Goal: Transaction & Acquisition: Purchase product/service

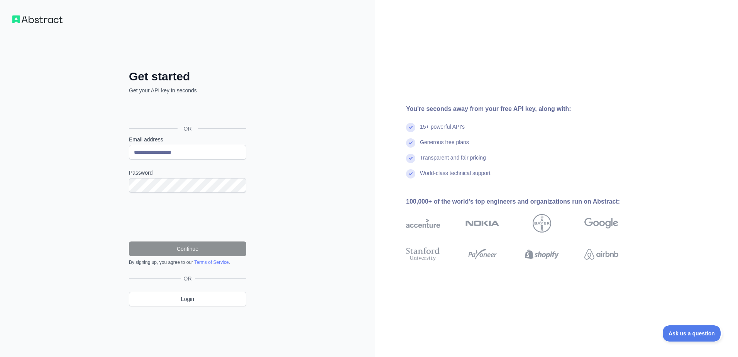
type input "**********"
click at [189, 251] on button "Continue" at bounding box center [187, 248] width 117 height 15
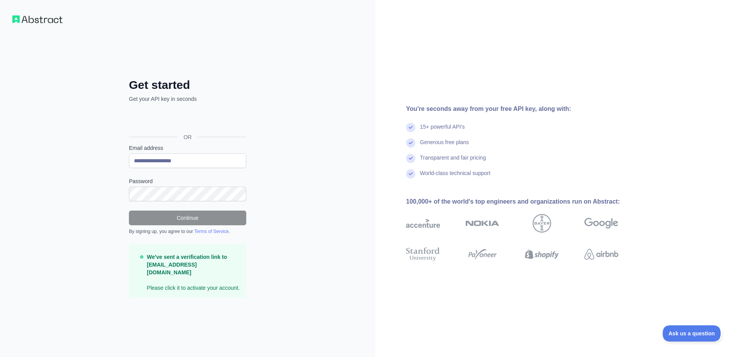
click at [266, 290] on div "**********" at bounding box center [187, 178] width 375 height 357
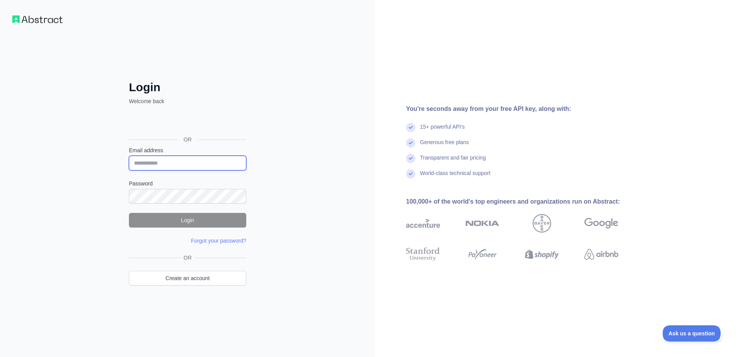
click at [165, 162] on input "Email address" at bounding box center [187, 163] width 117 height 15
type input "**********"
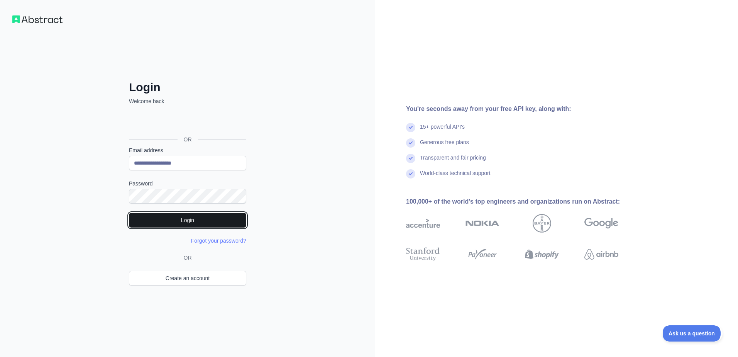
click at [187, 220] on button "Login" at bounding box center [187, 220] width 117 height 15
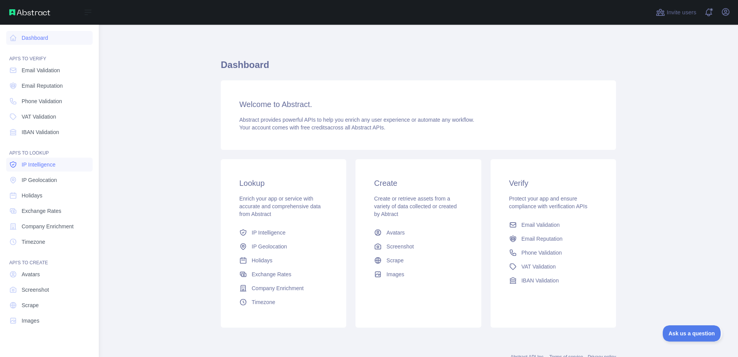
click at [38, 166] on span "IP Intelligence" at bounding box center [39, 165] width 34 height 8
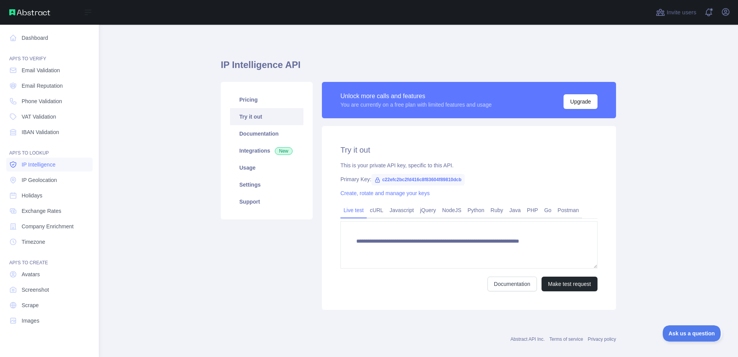
type textarea "**********"
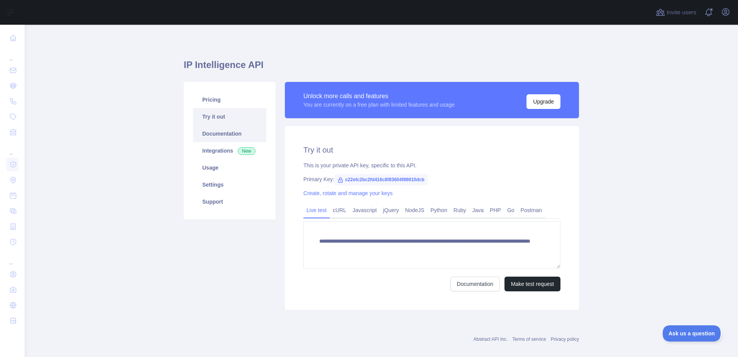
click at [210, 136] on link "Documentation" at bounding box center [229, 133] width 73 height 17
drag, startPoint x: 422, startPoint y: 179, endPoint x: 340, endPoint y: 179, distance: 81.9
click at [340, 179] on span "c22efc2bc2fd416c8f83604f89810dcb" at bounding box center [380, 180] width 93 height 12
drag, startPoint x: 340, startPoint y: 179, endPoint x: 359, endPoint y: 180, distance: 18.6
copy span "c22efc2bc2fd416c8f83604f89810dcb"
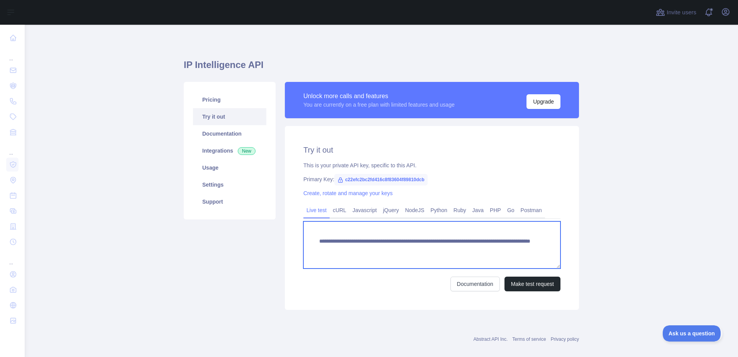
drag, startPoint x: 461, startPoint y: 249, endPoint x: 490, endPoint y: 249, distance: 29.7
click at [490, 249] on textarea "**********" at bounding box center [432, 244] width 257 height 47
drag, startPoint x: 460, startPoint y: 249, endPoint x: 493, endPoint y: 249, distance: 33.2
click at [493, 249] on textarea "**********" at bounding box center [432, 244] width 257 height 47
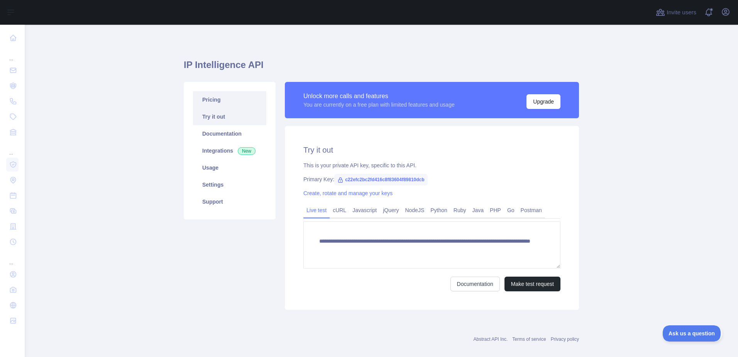
click at [206, 95] on link "Pricing" at bounding box center [229, 99] width 73 height 17
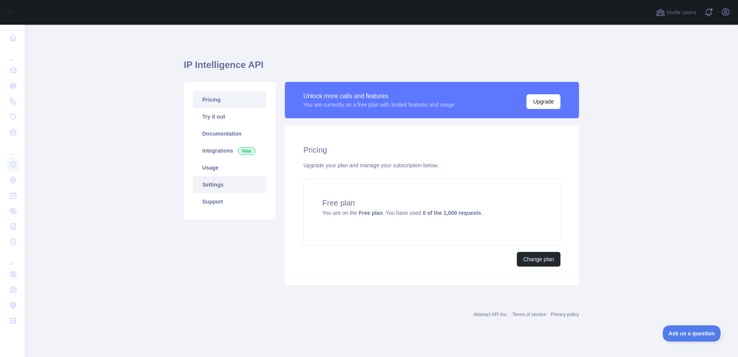
click at [224, 185] on link "Settings" at bounding box center [229, 184] width 73 height 17
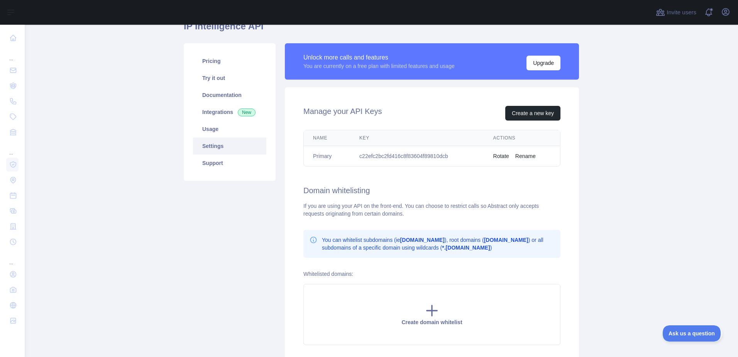
scroll to position [77, 0]
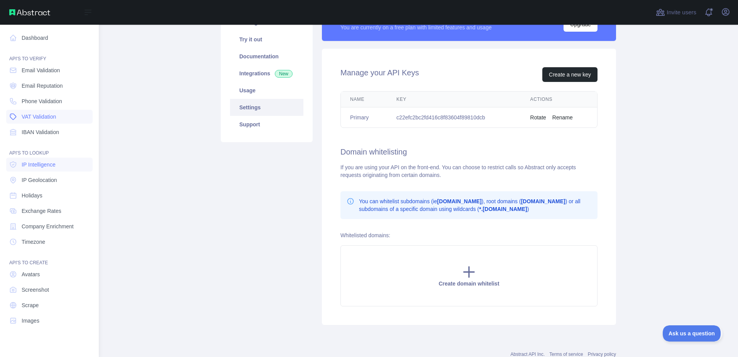
click at [41, 115] on span "VAT Validation" at bounding box center [39, 117] width 34 height 8
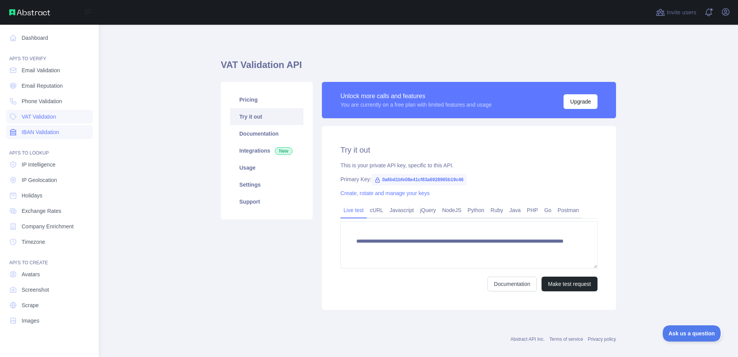
click at [40, 132] on span "IBAN Validation" at bounding box center [40, 132] width 37 height 8
click at [56, 180] on span "IP Geolocation" at bounding box center [40, 180] width 36 height 8
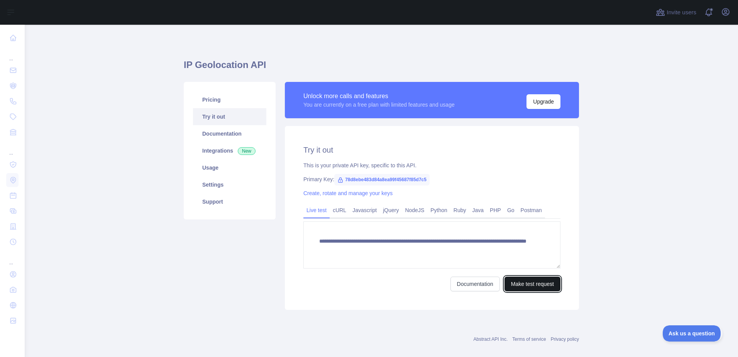
click at [542, 287] on button "Make test request" at bounding box center [533, 283] width 56 height 15
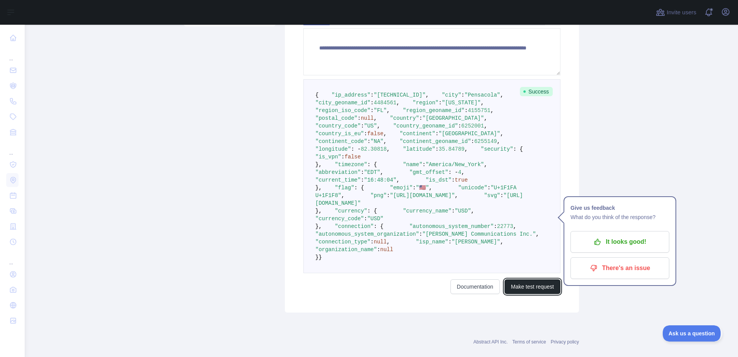
scroll to position [154, 0]
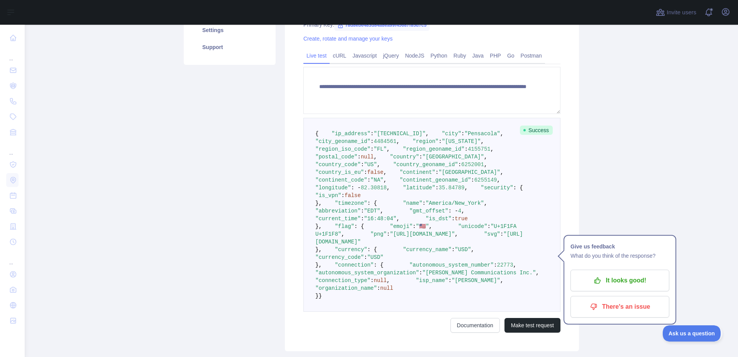
drag, startPoint x: 324, startPoint y: 264, endPoint x: 332, endPoint y: 280, distance: 18.7
click at [332, 280] on pre "{ "ip_address" : "24.249.253.66" , "city" : "Pensacola" , "city_geoname_id" : 4…" at bounding box center [432, 215] width 257 height 194
click at [522, 187] on pre "{ "ip_address" : "24.249.253.66" , "city" : "Pensacola" , "city_geoname_id" : 4…" at bounding box center [432, 215] width 257 height 194
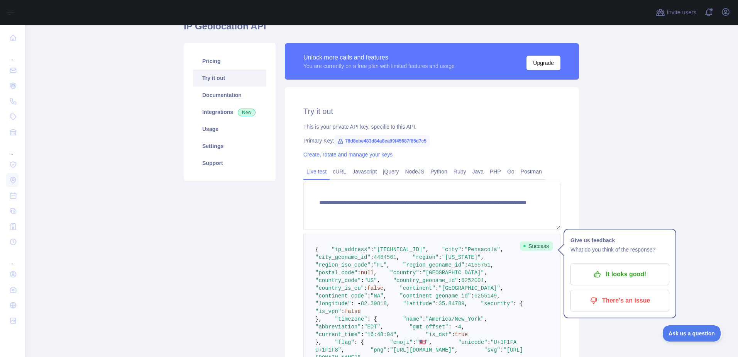
scroll to position [0, 0]
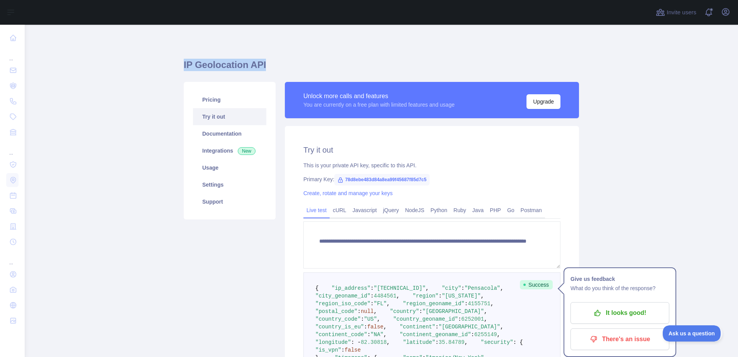
drag, startPoint x: 182, startPoint y: 64, endPoint x: 263, endPoint y: 63, distance: 80.3
click at [263, 63] on h1 "IP Geolocation API" at bounding box center [381, 68] width 395 height 19
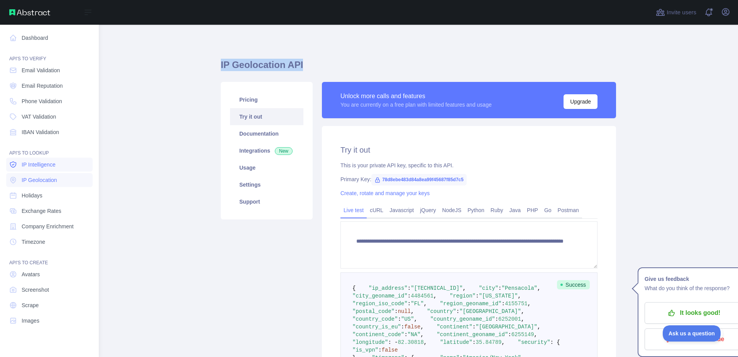
click at [44, 165] on span "IP Intelligence" at bounding box center [39, 165] width 34 height 8
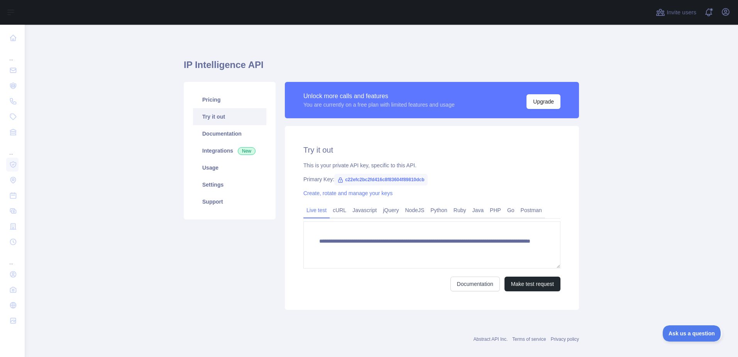
scroll to position [10, 0]
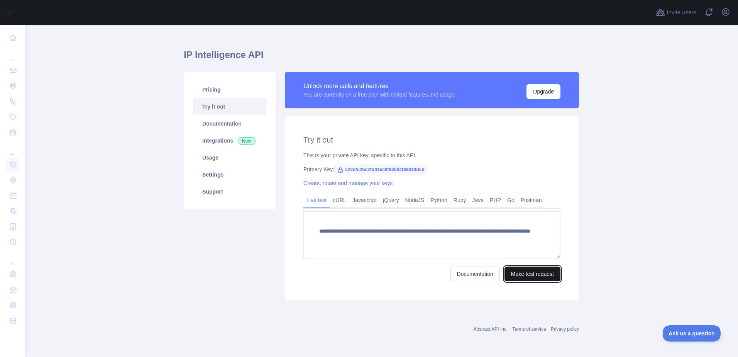
click at [522, 276] on button "Make test request" at bounding box center [533, 273] width 56 height 15
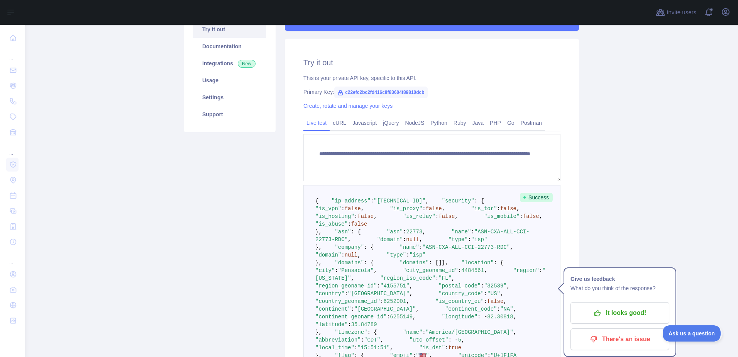
scroll to position [126, 0]
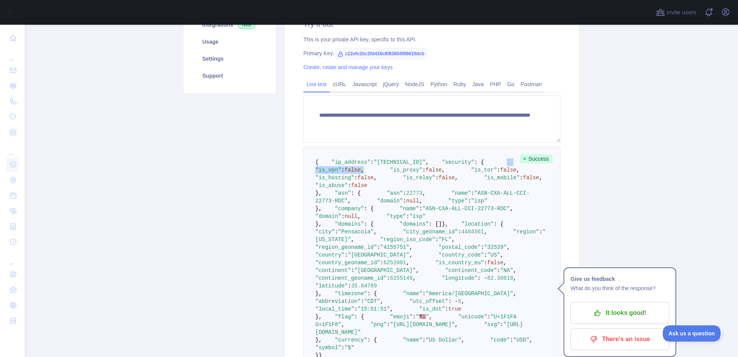
drag, startPoint x: 335, startPoint y: 184, endPoint x: 397, endPoint y: 186, distance: 61.4
click at [397, 186] on pre "{ "ip_address" : "24.249.253.66" , "security" : { "is_vpn" : false , "is_proxy"…" at bounding box center [432, 258] width 257 height 225
drag, startPoint x: 397, startPoint y: 186, endPoint x: 402, endPoint y: 196, distance: 11.4
click at [402, 196] on pre "{ "ip_address" : "24.249.253.66" , "security" : { "is_vpn" : false , "is_proxy"…" at bounding box center [432, 258] width 257 height 225
drag, startPoint x: 336, startPoint y: 199, endPoint x: 435, endPoint y: 202, distance: 98.5
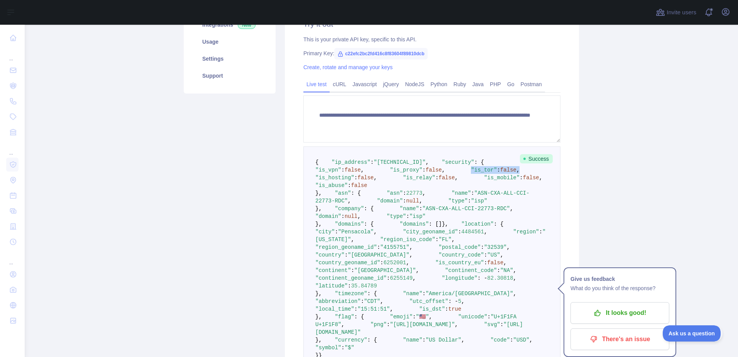
click at [435, 202] on pre "{ "ip_address" : "24.249.253.66" , "security" : { "is_vpn" : false , "is_proxy"…" at bounding box center [432, 258] width 257 height 225
click at [471, 173] on span ""is_tor"" at bounding box center [484, 170] width 26 height 6
drag, startPoint x: 337, startPoint y: 208, endPoint x: 419, endPoint y: 211, distance: 81.9
click at [419, 211] on pre "{ "ip_address" : "24.249.253.66" , "security" : { "is_vpn" : false , "is_proxy"…" at bounding box center [432, 258] width 257 height 225
drag, startPoint x: 336, startPoint y: 215, endPoint x: 438, endPoint y: 211, distance: 102.4
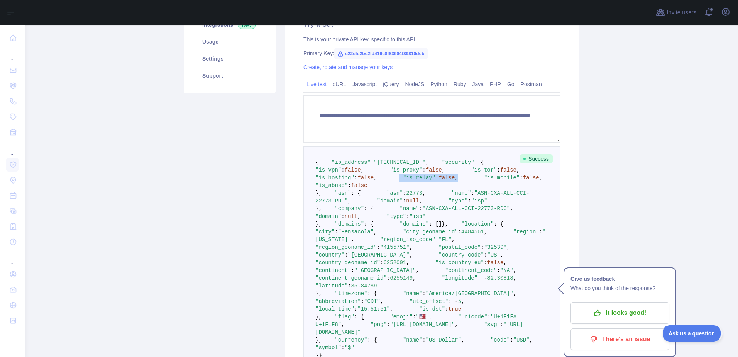
click at [436, 211] on pre "{ "ip_address" : "24.249.253.66" , "security" : { "is_vpn" : false , "is_proxy"…" at bounding box center [432, 258] width 257 height 225
click at [484, 181] on span ""is_mobile"" at bounding box center [502, 178] width 36 height 6
drag, startPoint x: 336, startPoint y: 231, endPoint x: 409, endPoint y: 232, distance: 73.0
click at [409, 232] on pre "{ "ip_address" : "24.249.253.66" , "security" : { "is_vpn" : false , "is_proxy"…" at bounding box center [432, 258] width 257 height 225
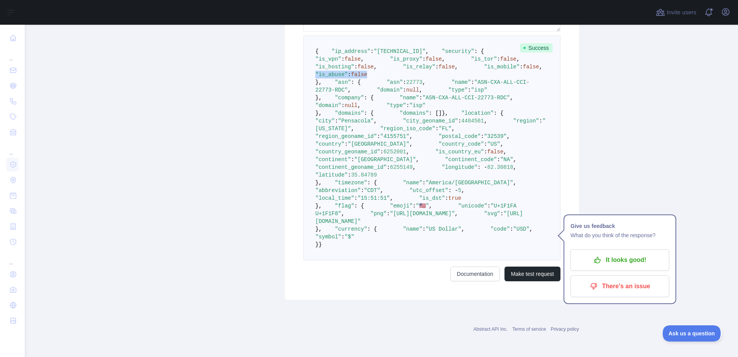
scroll to position [280, 0]
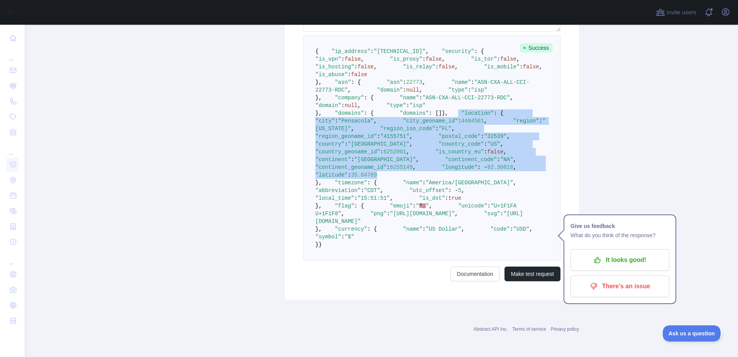
drag, startPoint x: 322, startPoint y: 200, endPoint x: 456, endPoint y: 318, distance: 178.7
click at [456, 260] on pre "{ "ip_address" : "24.249.253.66" , "security" : { "is_vpn" : false , "is_proxy"…" at bounding box center [432, 148] width 257 height 225
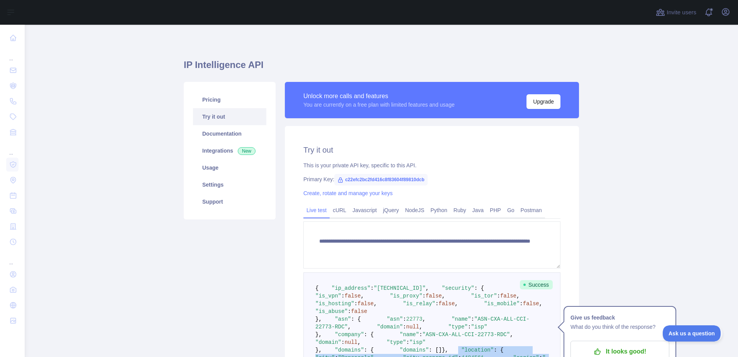
scroll to position [39, 0]
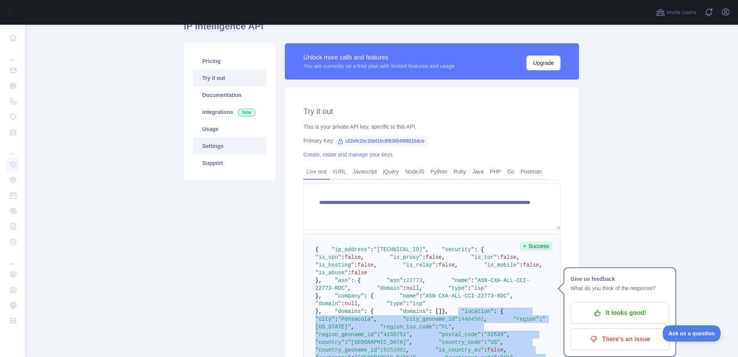
click at [212, 148] on link "Settings" at bounding box center [229, 145] width 73 height 17
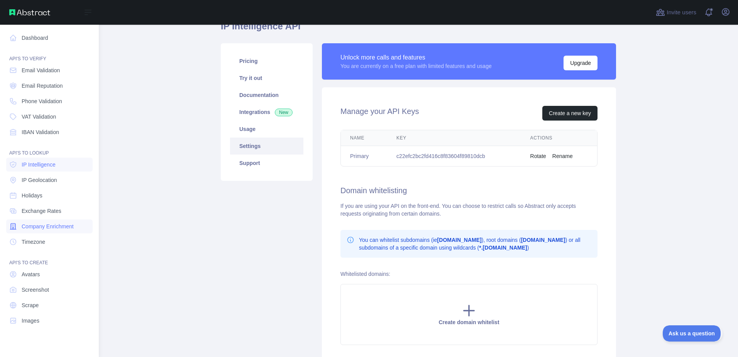
click at [34, 230] on span "Company Enrichment" at bounding box center [48, 226] width 52 height 8
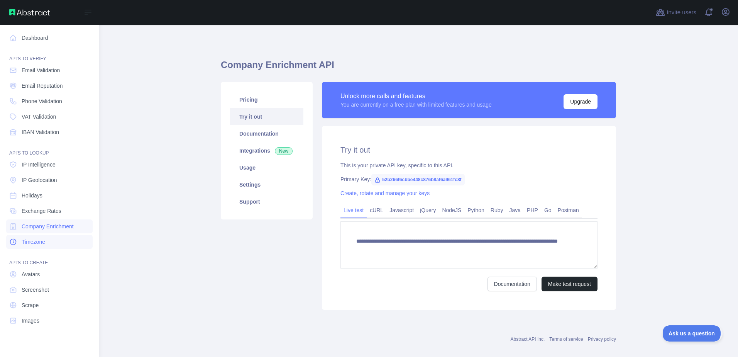
click at [40, 243] on span "Timezone" at bounding box center [34, 242] width 24 height 8
click at [37, 40] on link "Dashboard" at bounding box center [49, 38] width 86 height 14
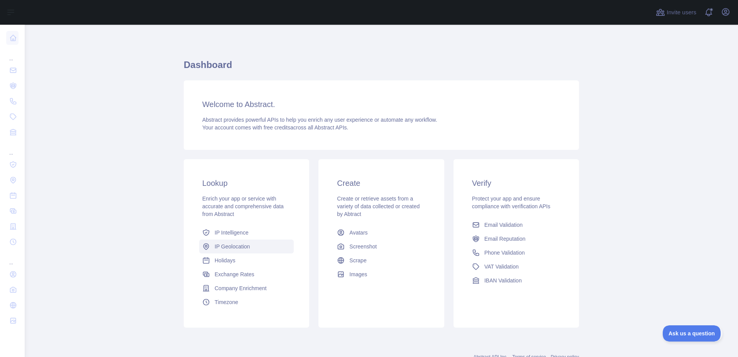
click at [226, 244] on span "IP Geolocation" at bounding box center [233, 247] width 36 height 8
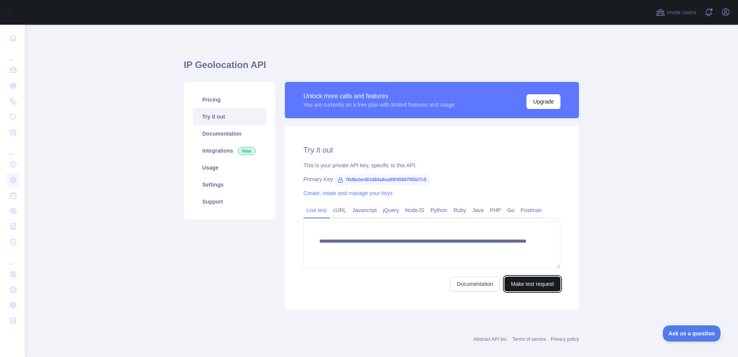
click at [546, 285] on button "Make test request" at bounding box center [533, 283] width 56 height 15
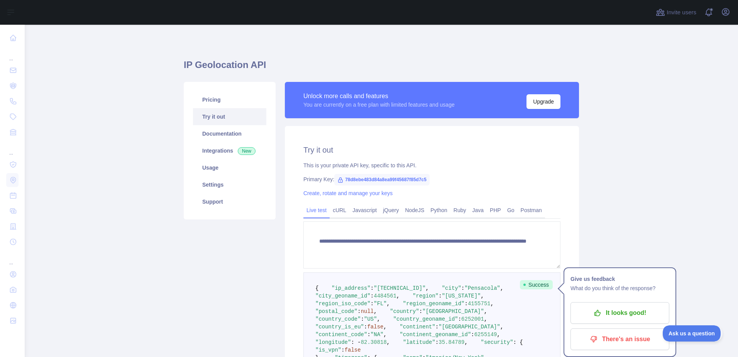
drag, startPoint x: 488, startPoint y: 209, endPoint x: 383, endPoint y: 133, distance: 130.2
click at [488, 209] on link "PHP" at bounding box center [495, 210] width 17 height 12
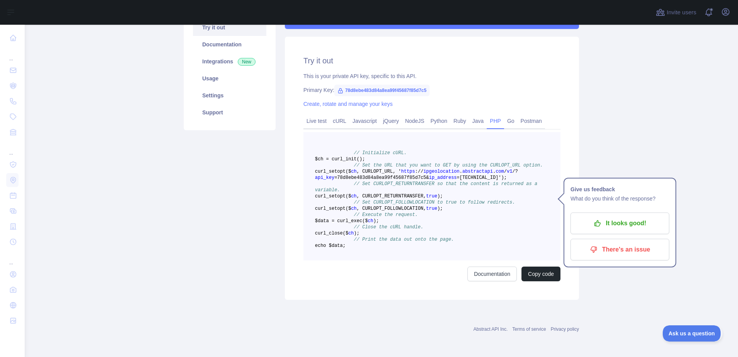
scroll to position [61, 0]
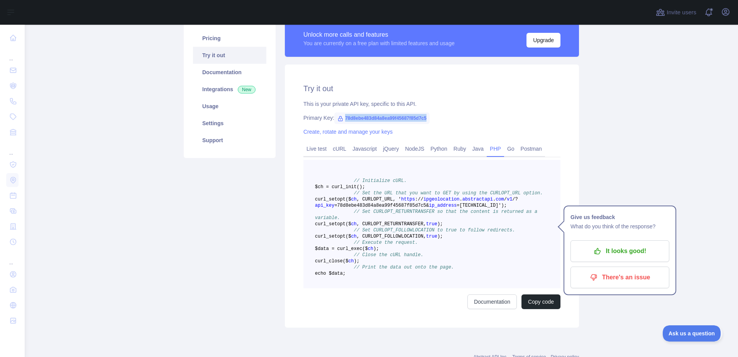
drag, startPoint x: 424, startPoint y: 118, endPoint x: 337, endPoint y: 119, distance: 86.9
click at [337, 119] on span "78d8ebe483d84a8ea99f45687f85d7c5" at bounding box center [381, 118] width 95 height 12
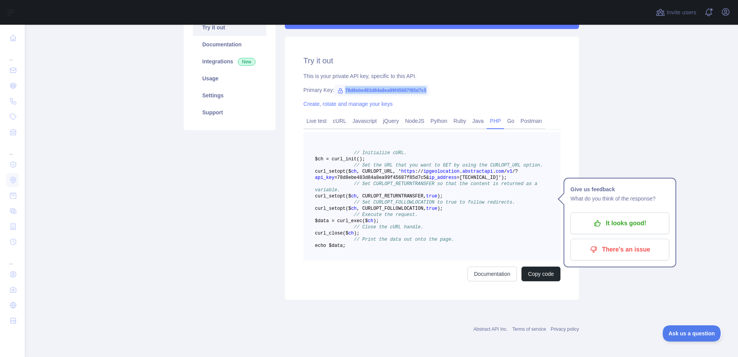
scroll to position [0, 0]
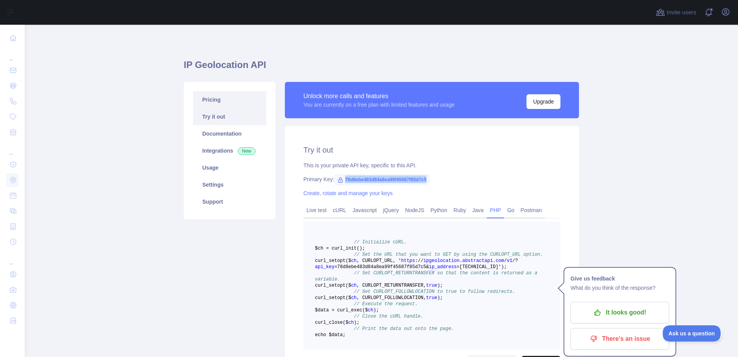
click at [210, 98] on link "Pricing" at bounding box center [229, 99] width 73 height 17
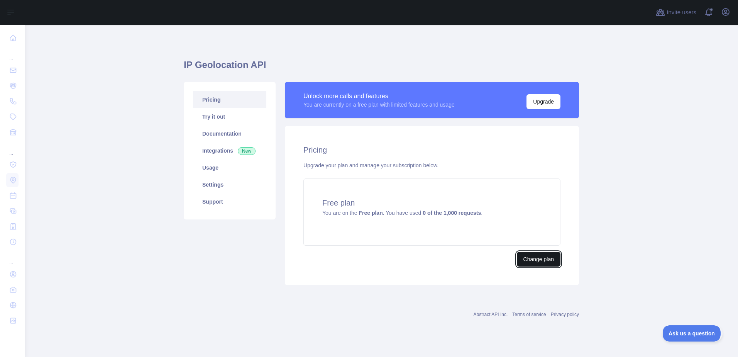
click at [531, 261] on button "Change plan" at bounding box center [539, 259] width 44 height 15
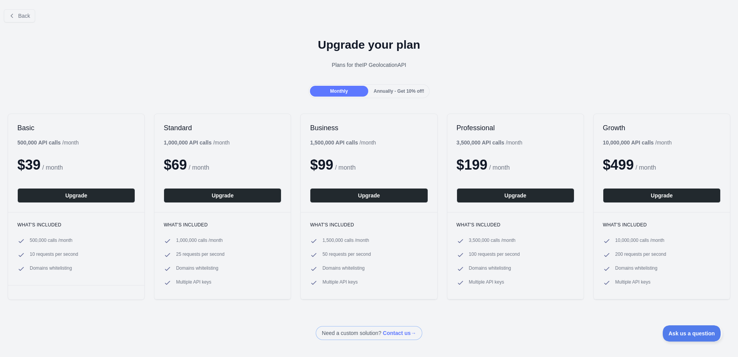
click at [391, 88] on span "Annually - Get 10% off!" at bounding box center [399, 90] width 51 height 5
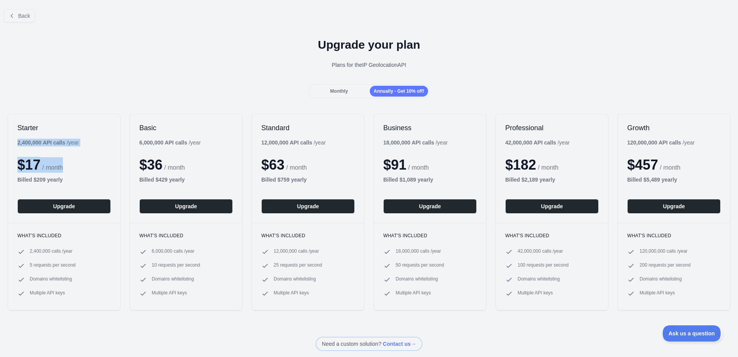
drag, startPoint x: 17, startPoint y: 143, endPoint x: 103, endPoint y: 145, distance: 85.7
click at [103, 145] on div "Starter 2,400,000 API calls / year $ 17 / month Billed $ 209 yearly Upgrade" at bounding box center [64, 168] width 112 height 109
drag, startPoint x: 103, startPoint y: 145, endPoint x: 54, endPoint y: 139, distance: 49.0
click at [54, 139] on b "2,400,000 API calls" at bounding box center [41, 142] width 48 height 6
click at [41, 142] on b "2,400,000 API calls" at bounding box center [41, 142] width 48 height 6
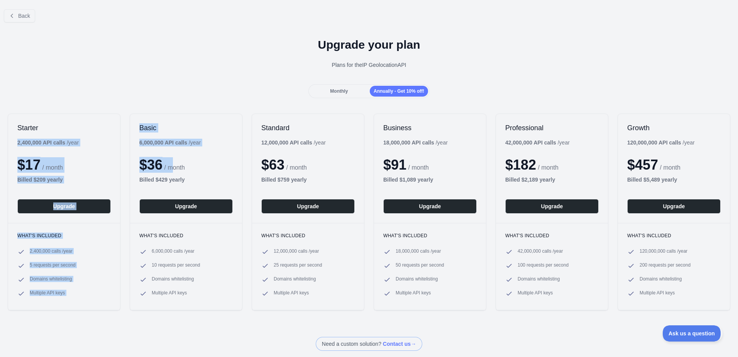
drag, startPoint x: 17, startPoint y: 143, endPoint x: 175, endPoint y: 151, distance: 157.7
click at [175, 151] on div "Starter 2,400,000 API calls / year $ 17 / month Billed $ 209 yearly Upgrade Wha…" at bounding box center [369, 212] width 738 height 212
click at [65, 143] on b "2,400,000 API calls" at bounding box center [41, 142] width 48 height 6
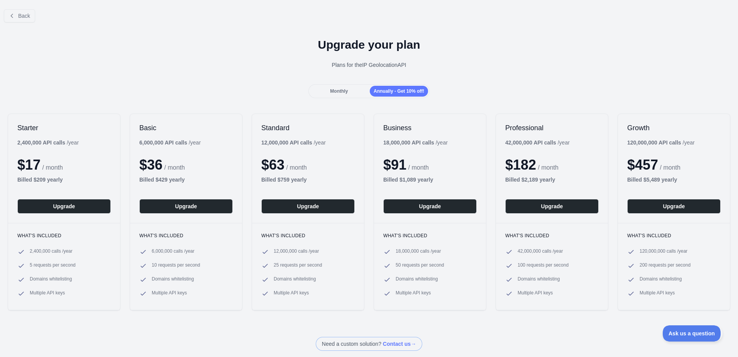
click at [346, 90] on span "Monthly" at bounding box center [339, 90] width 18 height 5
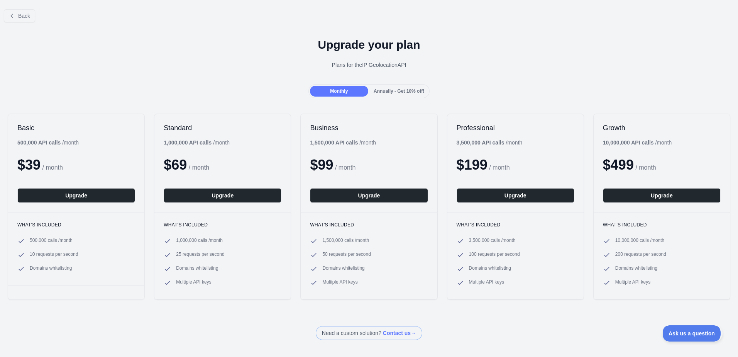
click at [387, 90] on span "Annually - Get 10% off!" at bounding box center [399, 90] width 51 height 5
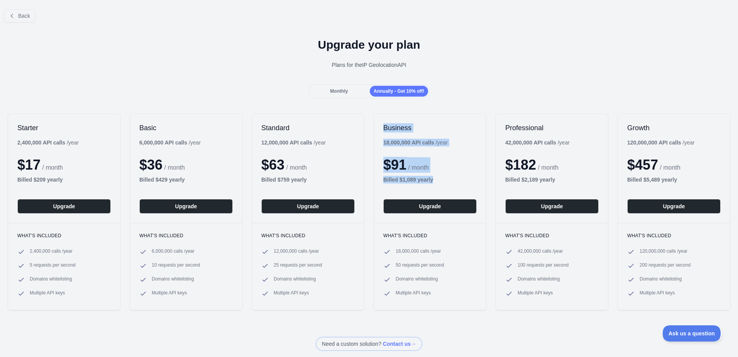
drag, startPoint x: 382, startPoint y: 126, endPoint x: 443, endPoint y: 180, distance: 81.3
click at [443, 180] on div "Business 18,000,000 API calls / year $ 91 / month Billed $ 1,089 yearly Upgrade" at bounding box center [430, 168] width 112 height 109
click at [482, 95] on div "Monthly Annually - Get 10% off!" at bounding box center [369, 91] width 738 height 14
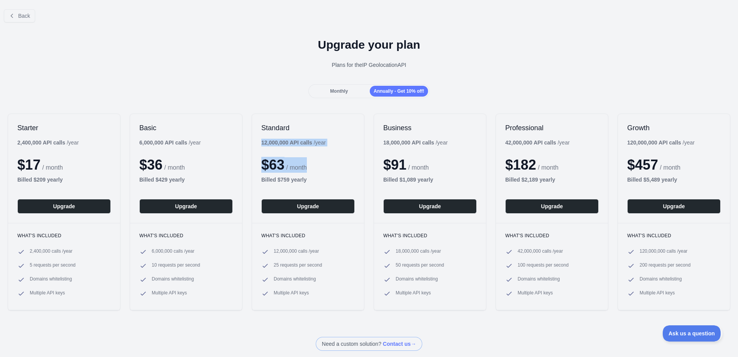
drag, startPoint x: 261, startPoint y: 141, endPoint x: 351, endPoint y: 143, distance: 90.0
click at [351, 143] on div "Standard 12,000,000 API calls / year $ 63 / month Billed $ 759 yearly Upgrade" at bounding box center [308, 168] width 112 height 109
click at [315, 168] on div "$ 63 / month" at bounding box center [307, 164] width 93 height 15
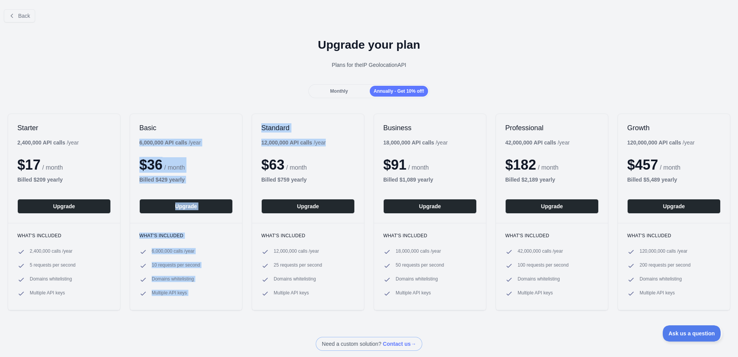
drag, startPoint x: 140, startPoint y: 141, endPoint x: 249, endPoint y: 144, distance: 109.7
click at [249, 144] on div "Starter 2,400,000 API calls / year $ 17 / month Billed $ 209 yearly Upgrade Wha…" at bounding box center [369, 212] width 738 height 212
click at [217, 156] on div "Basic 6,000,000 API calls / year $ 36 / month Billed $ 429 yearly Upgrade" at bounding box center [186, 168] width 112 height 109
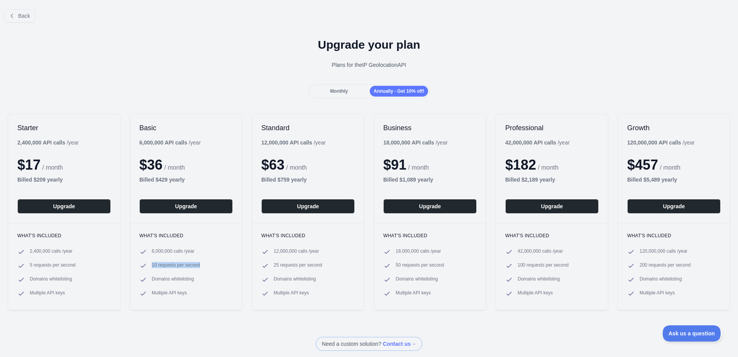
drag, startPoint x: 199, startPoint y: 265, endPoint x: 151, endPoint y: 266, distance: 47.9
click at [151, 266] on li "10 requests per second" at bounding box center [185, 266] width 93 height 8
drag, startPoint x: 277, startPoint y: 180, endPoint x: 317, endPoint y: 180, distance: 39.4
click at [317, 180] on div "Billed $ 759 yearly" at bounding box center [307, 180] width 93 height 8
click at [304, 207] on button "Upgrade" at bounding box center [307, 206] width 93 height 15
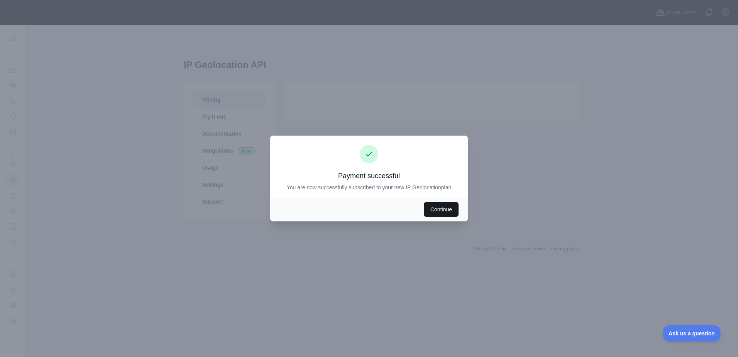
click at [449, 208] on button "Continue" at bounding box center [441, 209] width 35 height 15
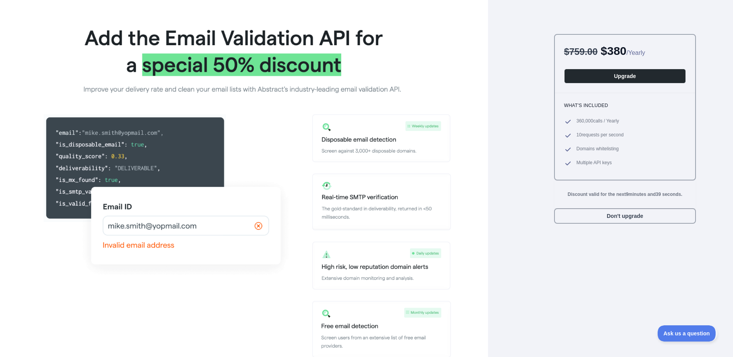
scroll to position [2, 0]
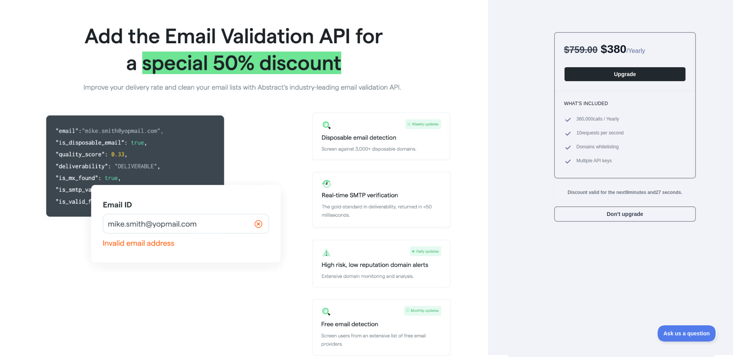
drag, startPoint x: 599, startPoint y: 262, endPoint x: 608, endPoint y: 227, distance: 36.8
click at [599, 262] on div "$ 759.00 $ 380 / Yearly Upgrade What's included 360,000 calls / Yearly 10 reque…" at bounding box center [625, 194] width 142 height 325
click at [620, 212] on button "Don't upgrade" at bounding box center [625, 213] width 142 height 15
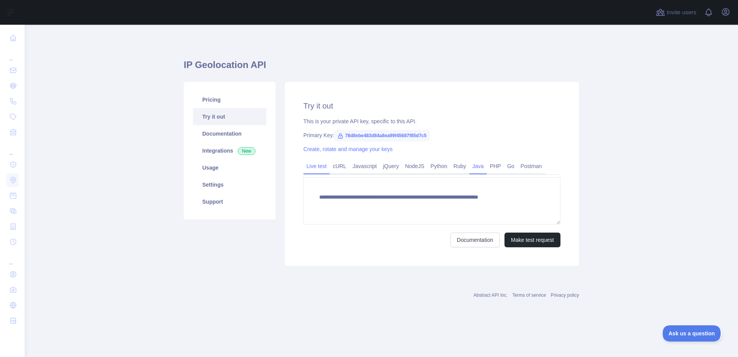
type textarea "**********"
drag, startPoint x: 344, startPoint y: 136, endPoint x: 427, endPoint y: 137, distance: 83.0
click at [427, 137] on span "78d8ebe483d84a8ea99f45687f85d7c5" at bounding box center [381, 136] width 95 height 12
drag, startPoint x: 427, startPoint y: 137, endPoint x: 404, endPoint y: 134, distance: 23.4
copy span "78d8ebe483d84a8ea99f45687f85d7c5"
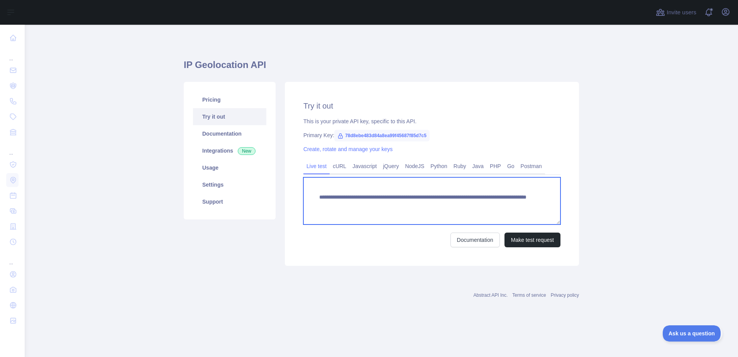
drag, startPoint x: 505, startPoint y: 206, endPoint x: 302, endPoint y: 197, distance: 203.3
click at [302, 197] on div "**********" at bounding box center [432, 174] width 294 height 184
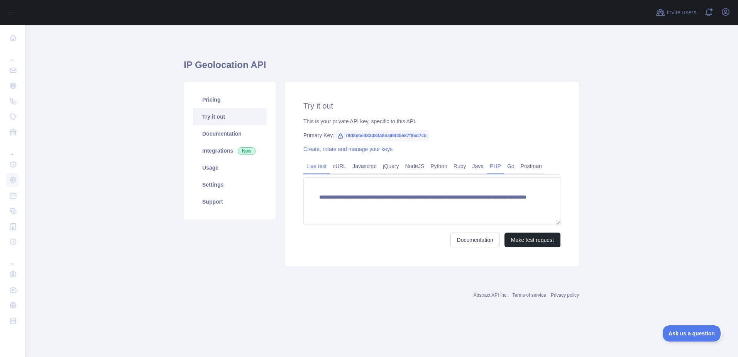
click at [489, 166] on link "PHP" at bounding box center [495, 166] width 17 height 12
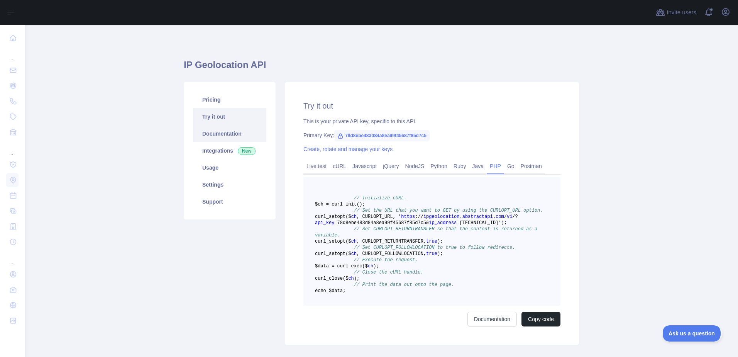
click at [226, 134] on link "Documentation" at bounding box center [229, 133] width 73 height 17
